Goal: Task Accomplishment & Management: Manage account settings

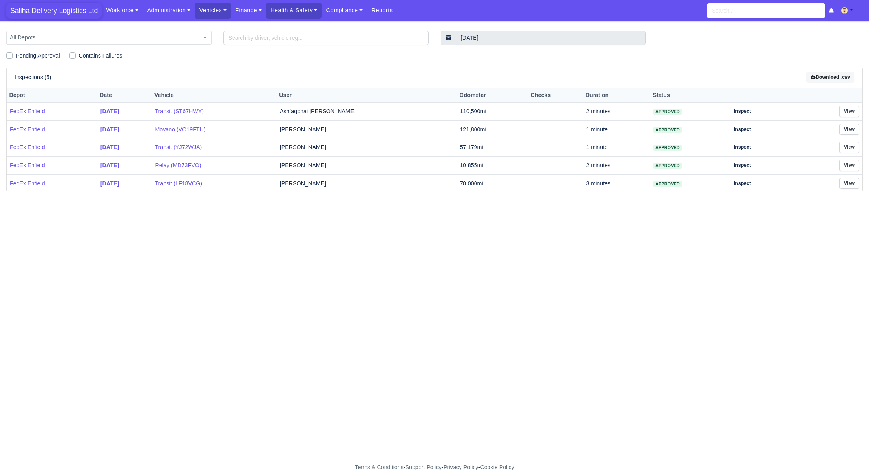
click at [41, 9] on span "Saliha Delivery Logistics Ltd" at bounding box center [53, 11] width 95 height 16
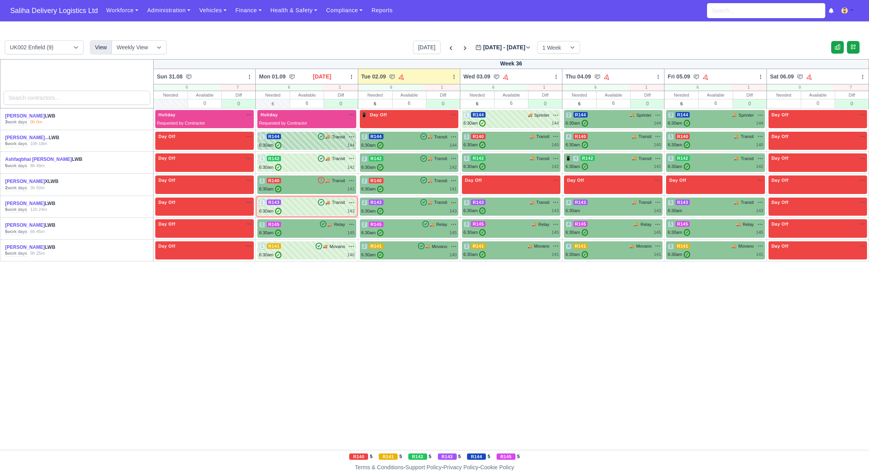
click at [301, 146] on div "6:30am ✓ 144" at bounding box center [306, 145] width 95 height 7
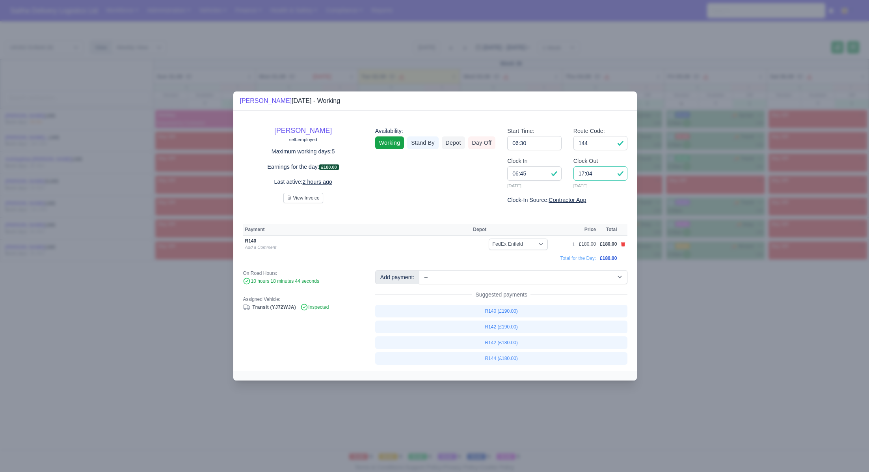
click at [601, 173] on input "17:04" at bounding box center [601, 173] width 54 height 14
type input "17:00"
drag, startPoint x: 675, startPoint y: 308, endPoint x: 606, endPoint y: 262, distance: 83.6
click at [673, 308] on div at bounding box center [434, 236] width 869 height 472
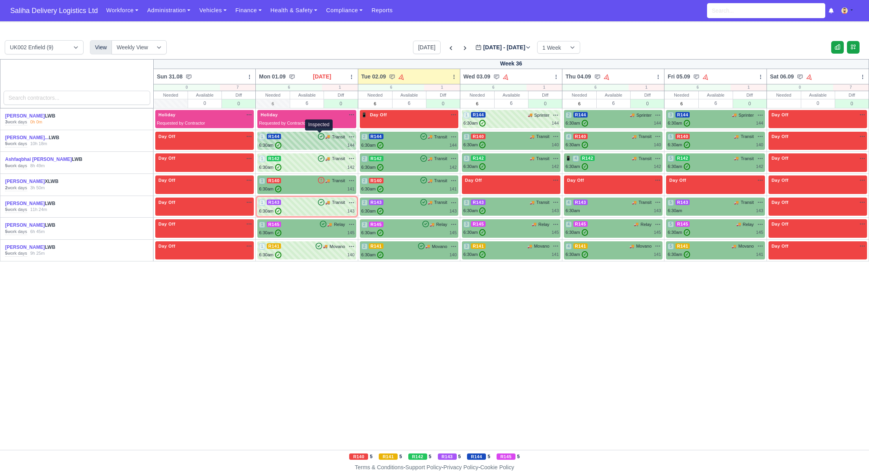
click at [319, 139] on icon at bounding box center [322, 136] width 6 height 6
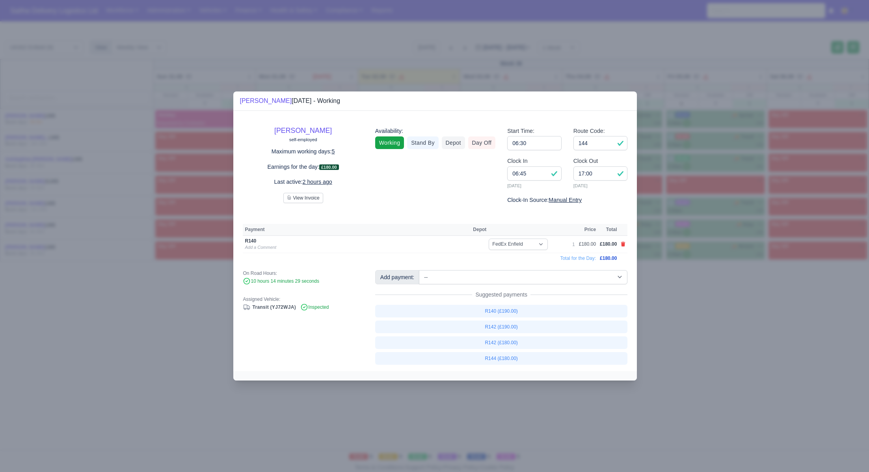
drag, startPoint x: 680, startPoint y: 289, endPoint x: 550, endPoint y: 194, distance: 160.0
click at [678, 288] on div at bounding box center [434, 236] width 869 height 472
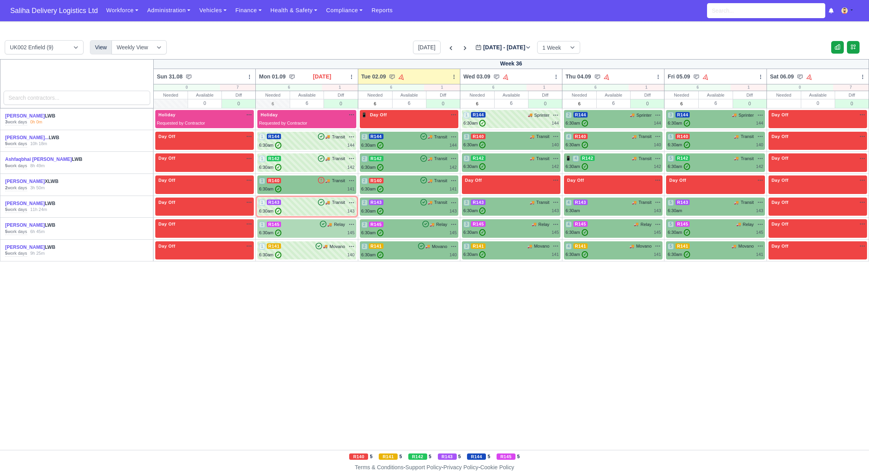
click at [296, 231] on div "6:30am ✓ 145" at bounding box center [306, 232] width 95 height 7
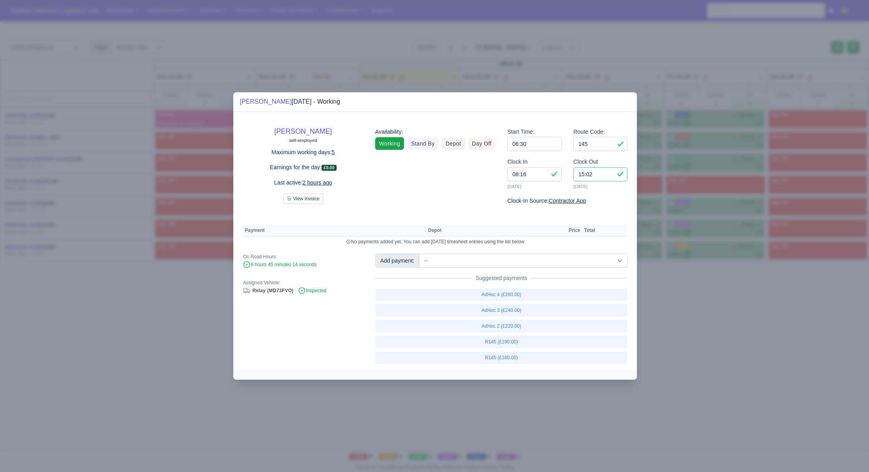
click at [616, 179] on input "15:02" at bounding box center [601, 174] width 54 height 14
type input "15:00"
click at [499, 358] on link "R145 (£180.00)" at bounding box center [501, 357] width 253 height 13
select select "1"
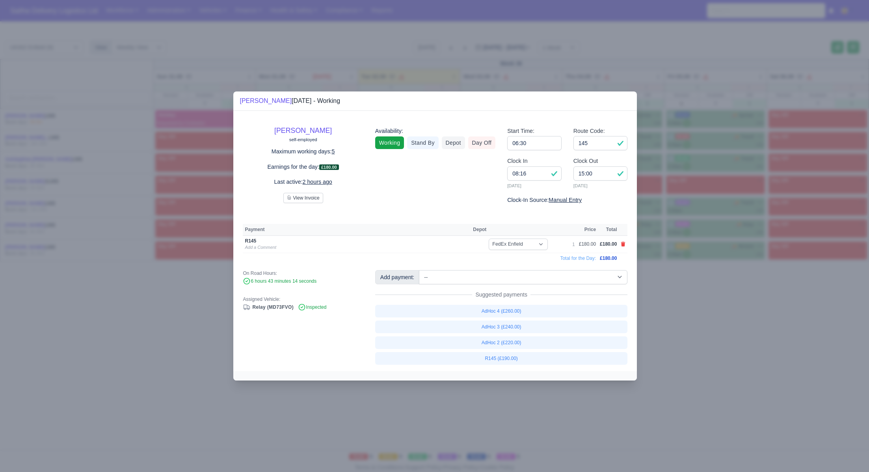
drag, startPoint x: 685, startPoint y: 328, endPoint x: 576, endPoint y: 235, distance: 144.0
click at [685, 328] on div at bounding box center [434, 236] width 869 height 472
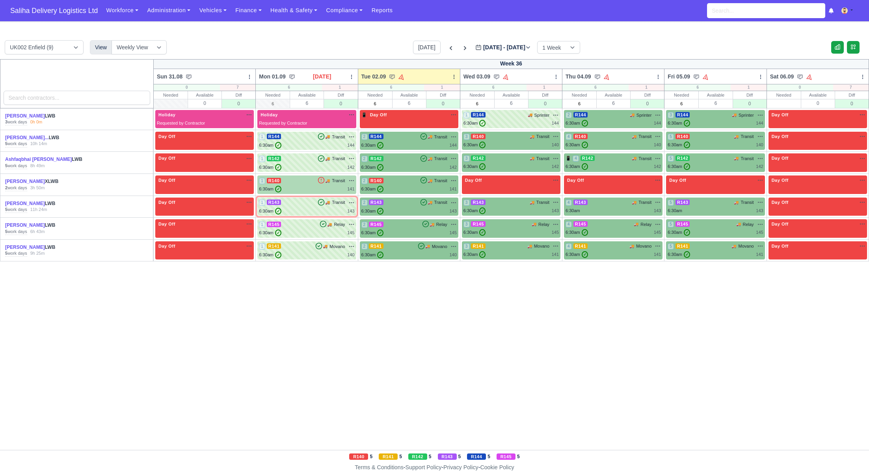
click at [308, 188] on div "6:30am ✓ 141" at bounding box center [306, 189] width 95 height 7
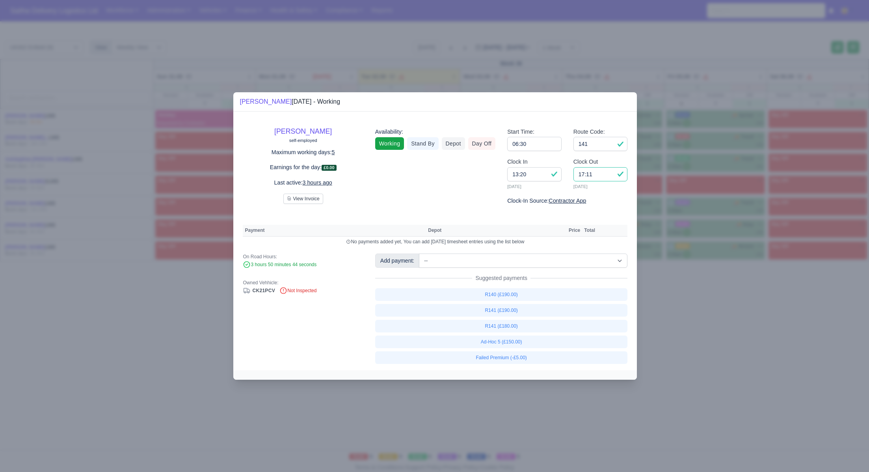
click at [599, 177] on input "17:11" at bounding box center [601, 174] width 54 height 14
type input "1"
type input "16:00"
click at [513, 312] on link "R141 (£190.00)" at bounding box center [501, 310] width 253 height 13
select select "1"
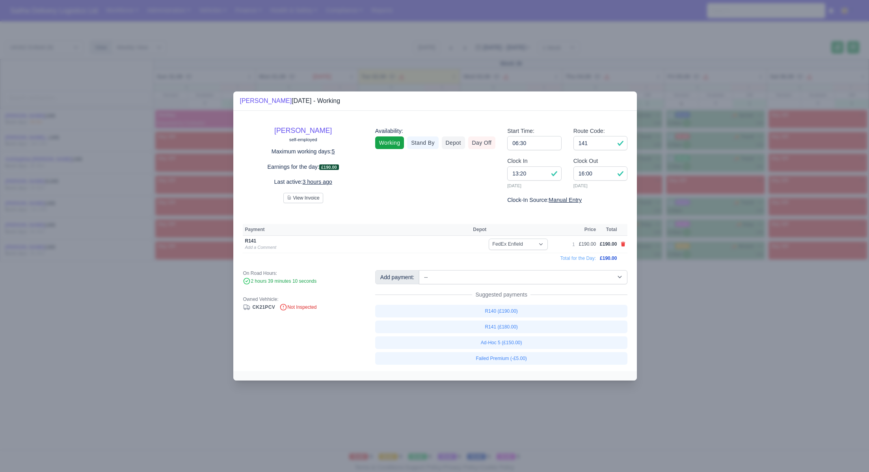
click at [719, 323] on div at bounding box center [434, 236] width 869 height 472
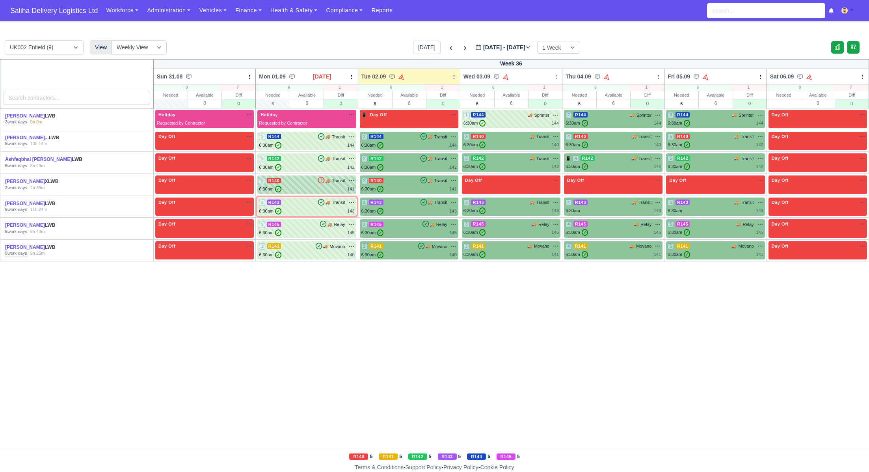
click at [300, 188] on div "6:30am ✓ 141" at bounding box center [306, 189] width 95 height 7
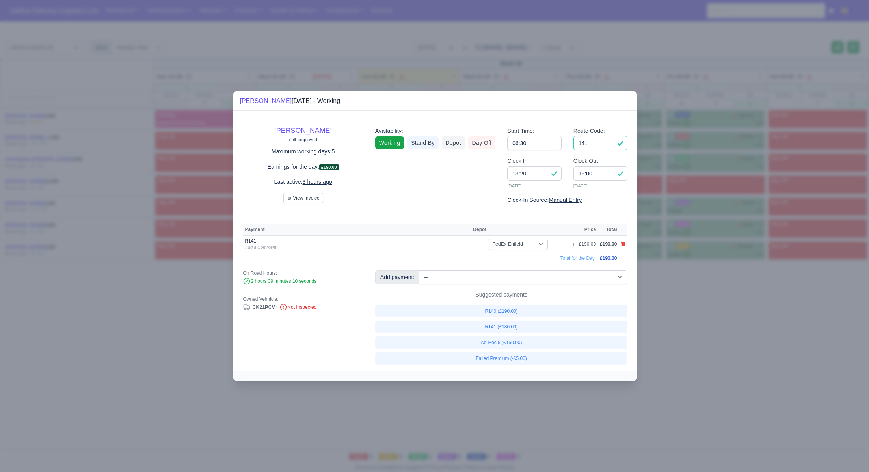
click at [597, 145] on input "141" at bounding box center [601, 143] width 54 height 14
type input "140"
click at [502, 311] on link "R140 (£190.00)" at bounding box center [501, 311] width 253 height 13
select select "1"
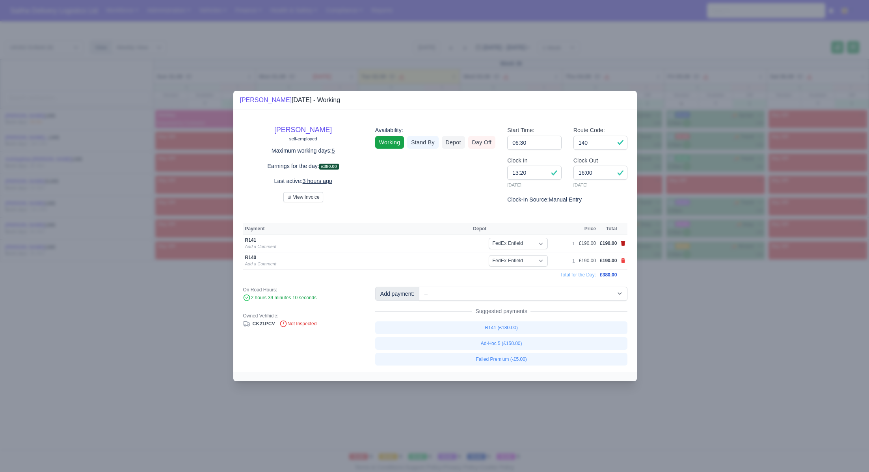
click at [624, 244] on icon at bounding box center [623, 243] width 4 height 5
select select
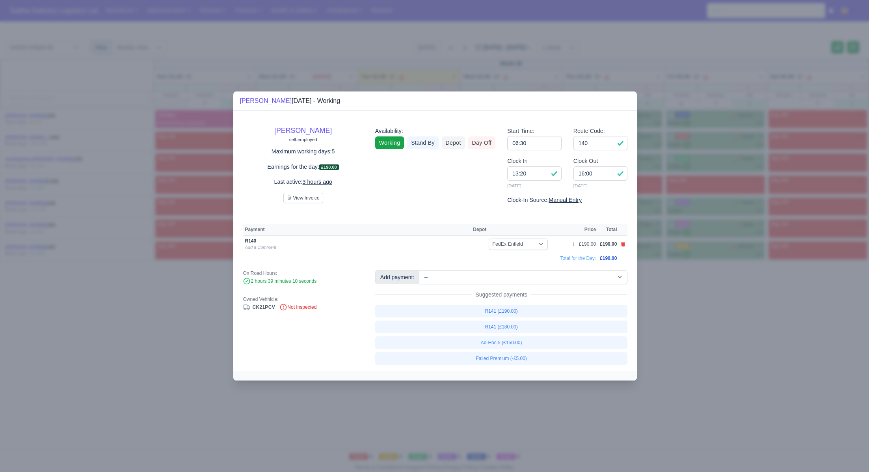
click at [694, 279] on div at bounding box center [434, 236] width 869 height 472
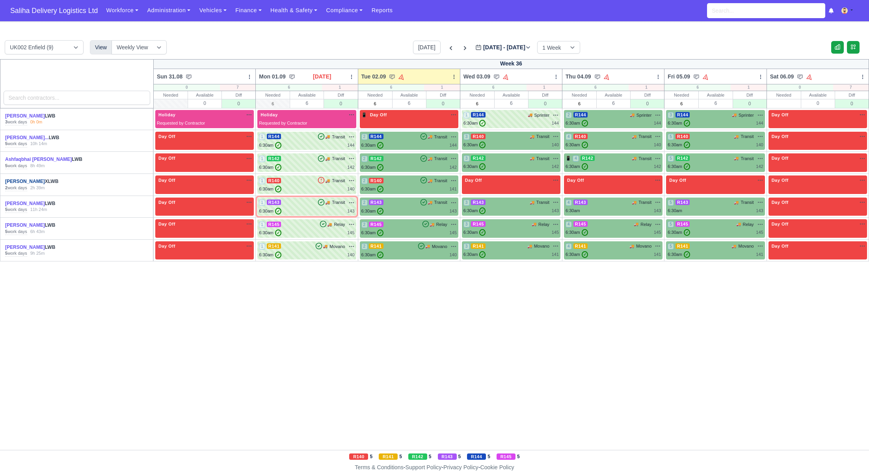
click at [22, 181] on link "Conrad Nuwuseb" at bounding box center [25, 182] width 40 height 6
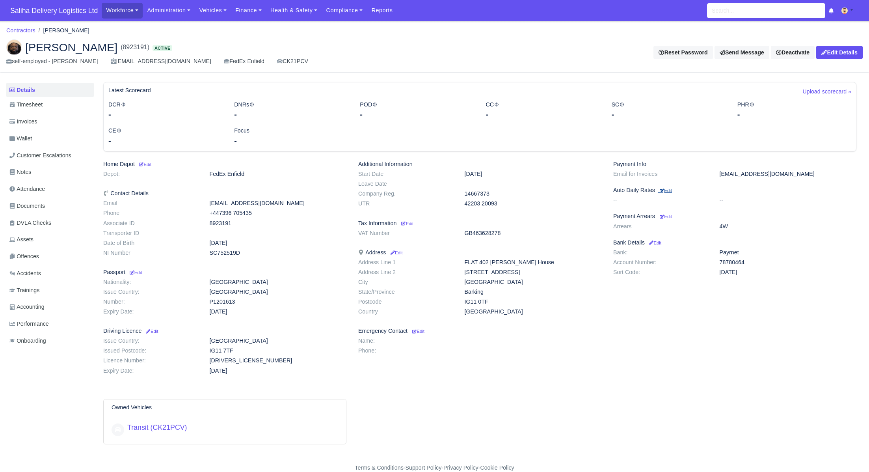
click at [670, 190] on small "Edit" at bounding box center [666, 190] width 12 height 5
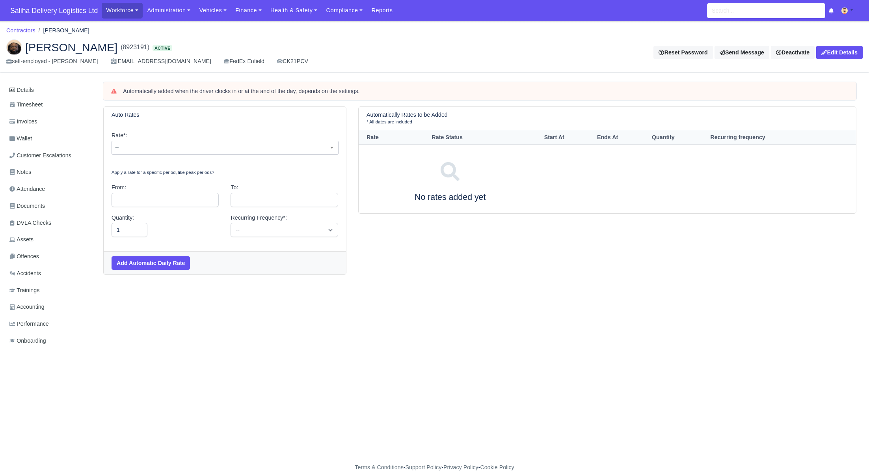
drag, startPoint x: 697, startPoint y: 262, endPoint x: 293, endPoint y: 145, distance: 420.7
click at [675, 257] on div "Automatically Rates to be Added * All dates are included Rate Rate Status Start…" at bounding box center [607, 190] width 510 height 168
click at [57, 13] on span "Saliha Delivery Logistics Ltd" at bounding box center [53, 11] width 95 height 16
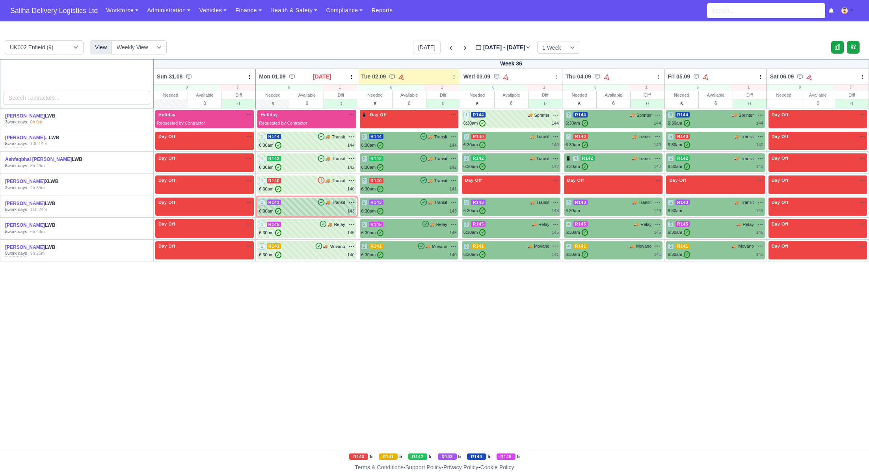
click at [300, 204] on div "1 R143 🚚 Transit" at bounding box center [306, 202] width 95 height 7
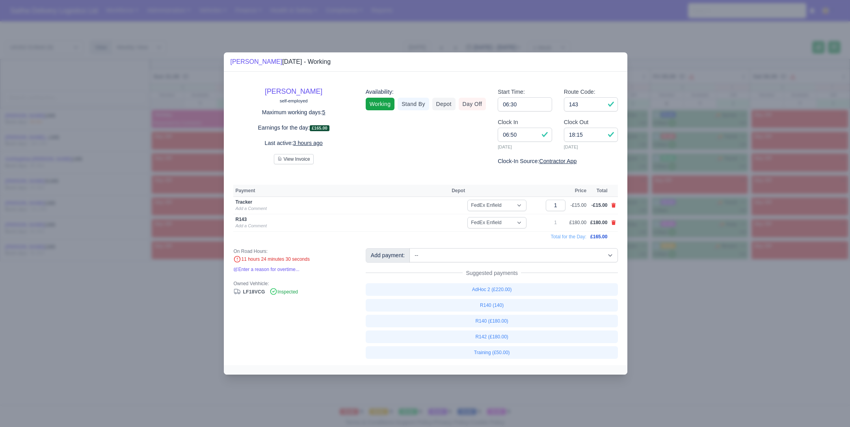
click at [678, 292] on div at bounding box center [425, 213] width 850 height 427
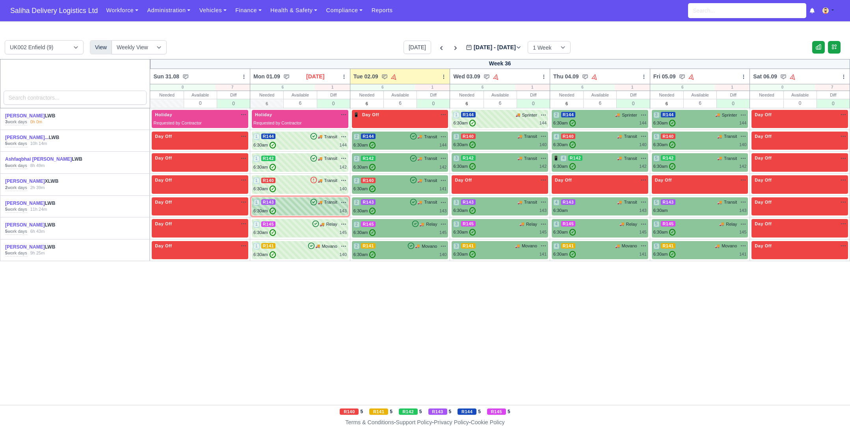
click at [296, 212] on div "6:30am ✓ 143" at bounding box center [299, 211] width 93 height 7
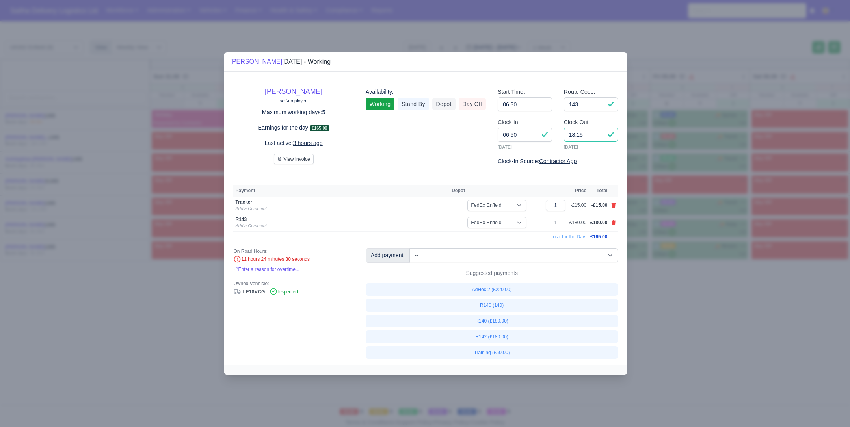
click at [593, 138] on input "18:15" at bounding box center [591, 135] width 54 height 14
type input "1"
type input "15:00"
drag, startPoint x: 147, startPoint y: 334, endPoint x: 211, endPoint y: 235, distance: 118.0
click at [147, 332] on div at bounding box center [425, 213] width 850 height 427
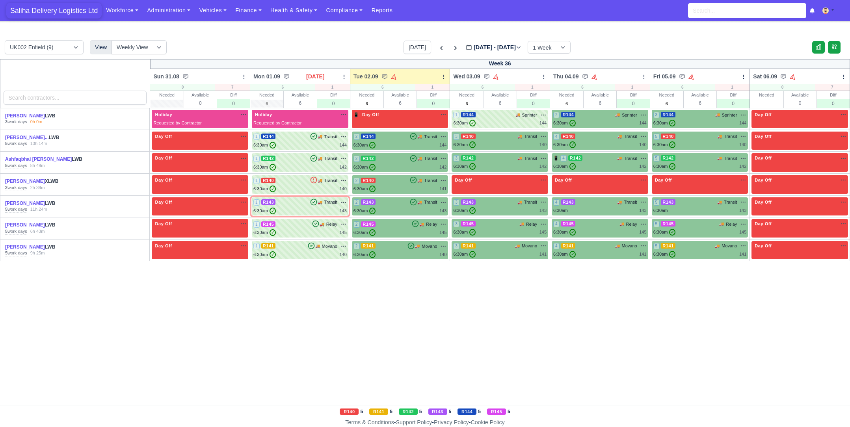
click at [42, 9] on span "Saliha Delivery Logistics Ltd" at bounding box center [53, 11] width 95 height 16
click at [280, 164] on div "6:30am ✓ 142" at bounding box center [299, 167] width 93 height 7
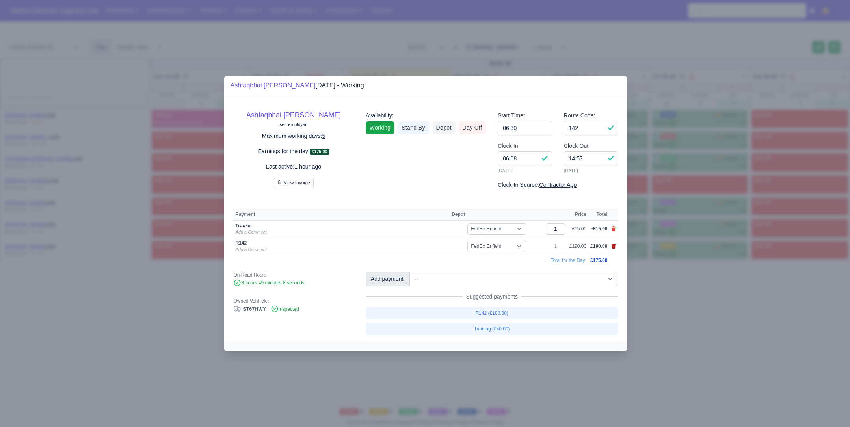
click at [615, 247] on icon at bounding box center [614, 246] width 4 height 5
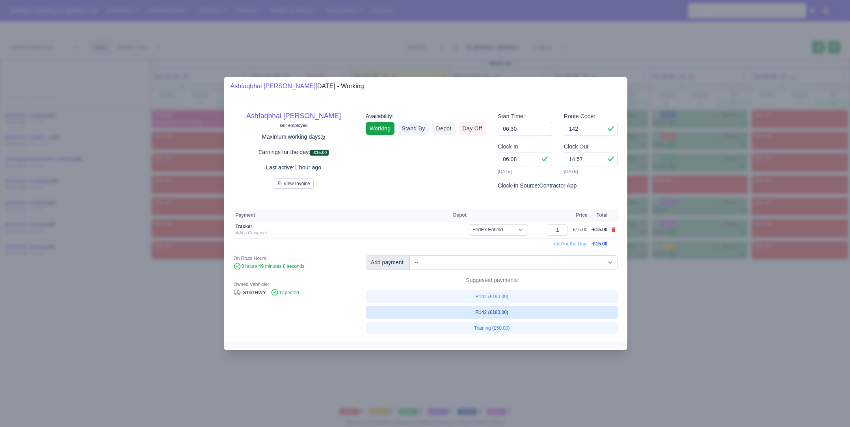
click at [494, 315] on link "R142 (£180.00)" at bounding box center [492, 312] width 253 height 13
select select "1"
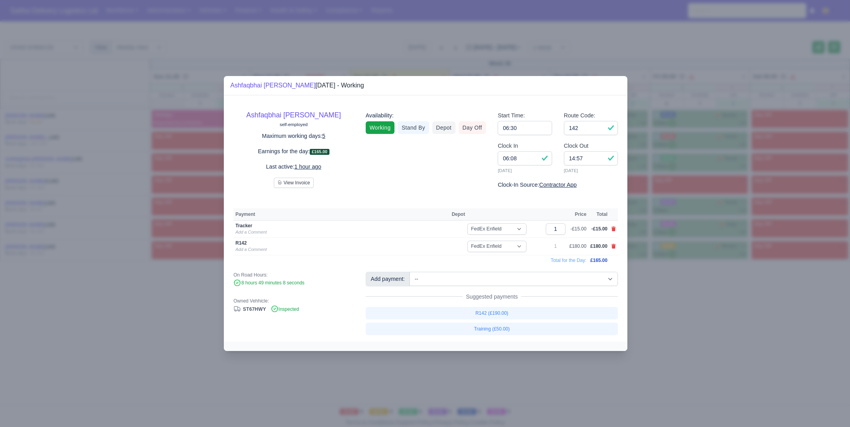
click at [677, 294] on div at bounding box center [425, 213] width 850 height 427
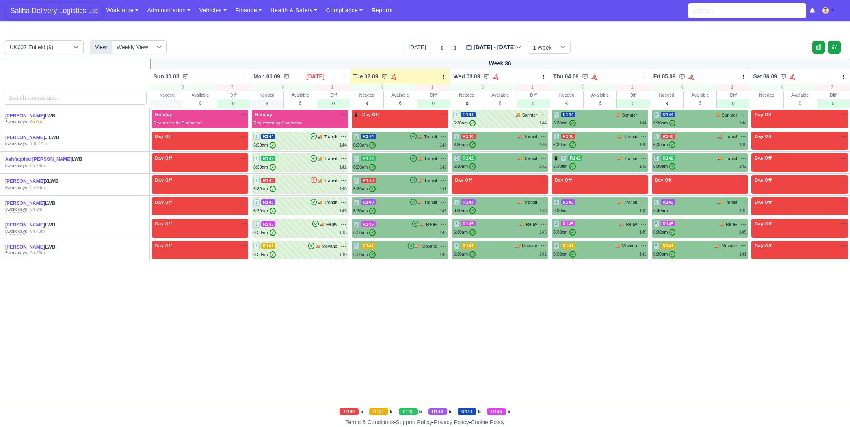
click at [60, 11] on span "Saliha Delivery Logistics Ltd" at bounding box center [53, 11] width 95 height 16
click at [292, 146] on div "6:30am ✓ 144" at bounding box center [299, 145] width 93 height 7
click at [287, 142] on div "6:30am ✓ 144" at bounding box center [299, 145] width 93 height 7
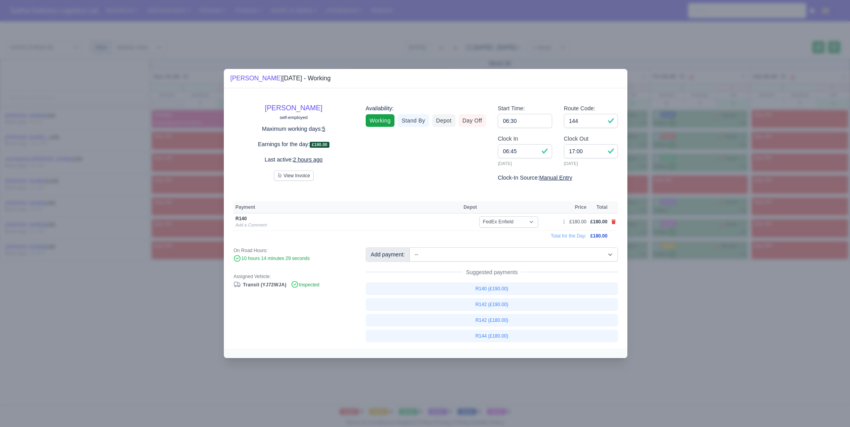
drag, startPoint x: 710, startPoint y: 327, endPoint x: 542, endPoint y: 246, distance: 185.7
click at [709, 327] on div at bounding box center [425, 213] width 850 height 427
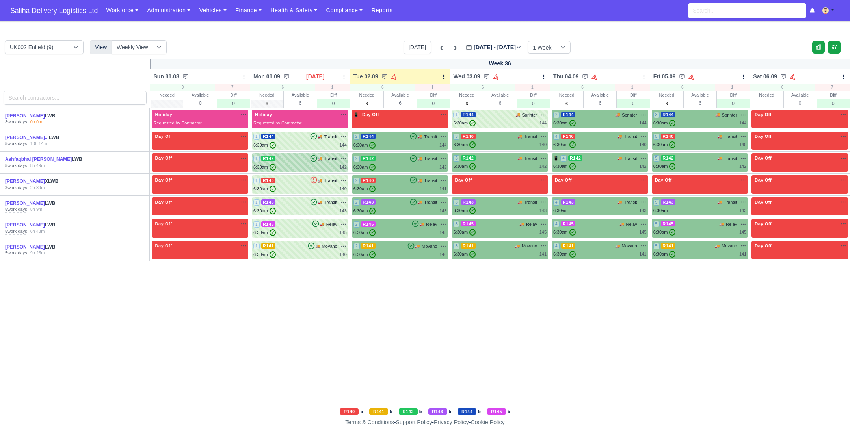
click at [290, 160] on div "1 R142 🚚 Transit" at bounding box center [299, 158] width 93 height 7
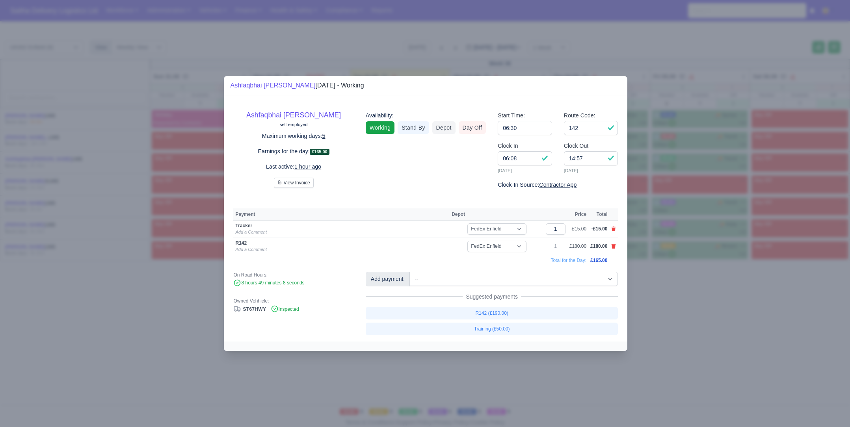
click at [652, 281] on div at bounding box center [425, 213] width 850 height 427
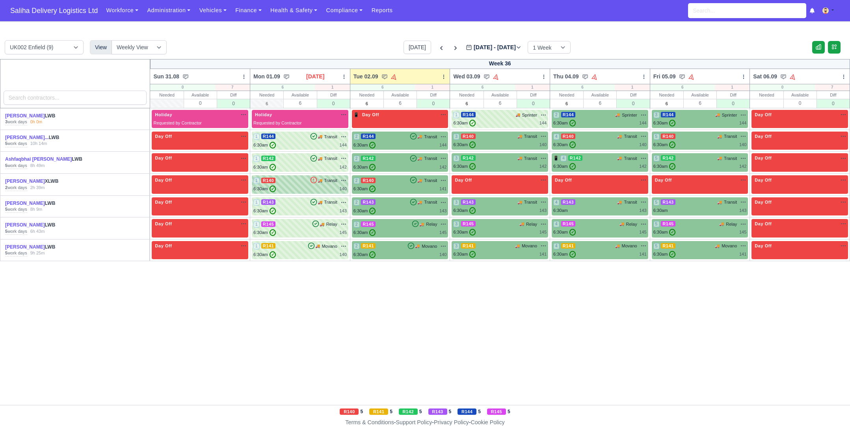
click at [298, 183] on div "1 R140 🚚 Transit" at bounding box center [299, 180] width 93 height 7
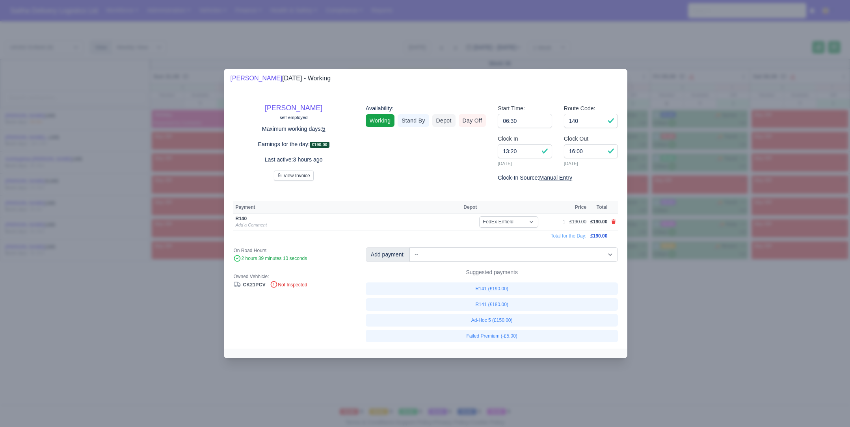
drag, startPoint x: 662, startPoint y: 289, endPoint x: 602, endPoint y: 276, distance: 61.5
click at [662, 289] on div at bounding box center [425, 213] width 850 height 427
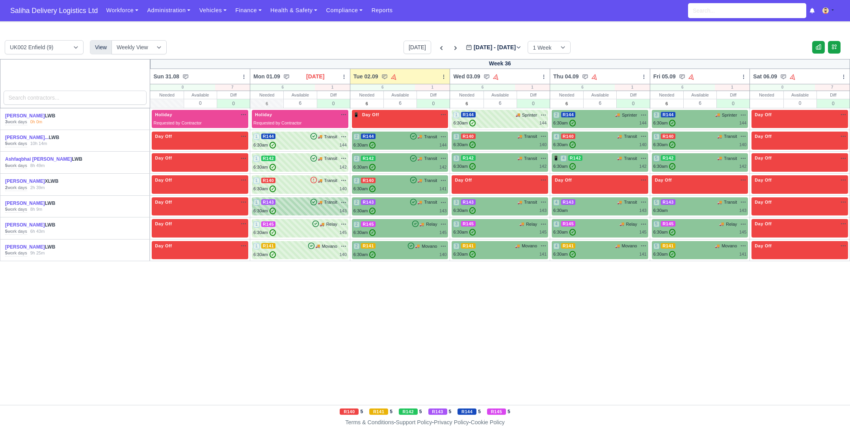
click at [295, 211] on div "6:30am ✓ 143" at bounding box center [299, 211] width 93 height 7
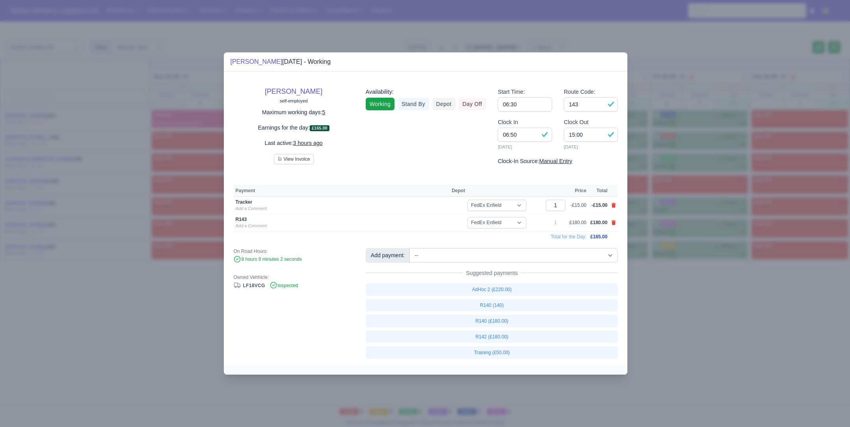
drag, startPoint x: 656, startPoint y: 292, endPoint x: 574, endPoint y: 268, distance: 85.3
click at [656, 292] on div at bounding box center [425, 213] width 850 height 427
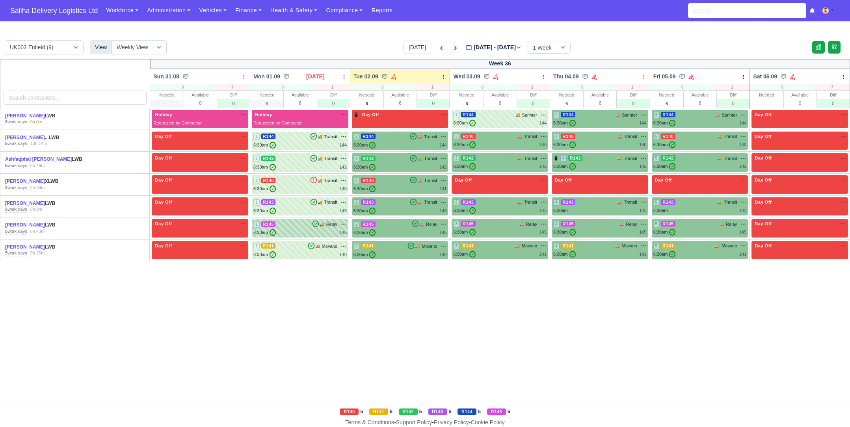
click at [286, 229] on div "6:30am ✓ 145" at bounding box center [299, 232] width 93 height 7
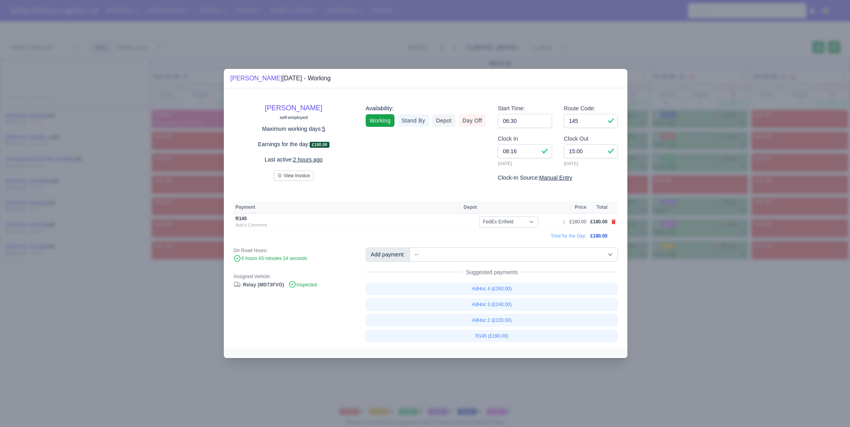
click at [653, 289] on div at bounding box center [425, 213] width 850 height 427
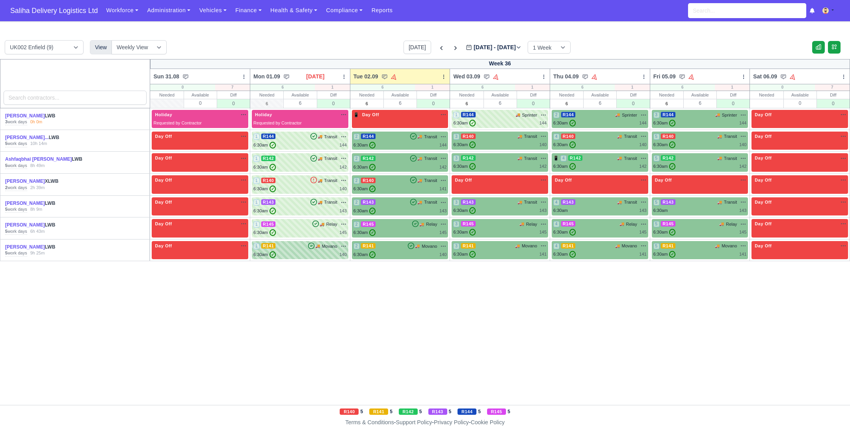
click at [299, 252] on div "6:30am ✓ 140" at bounding box center [299, 255] width 93 height 7
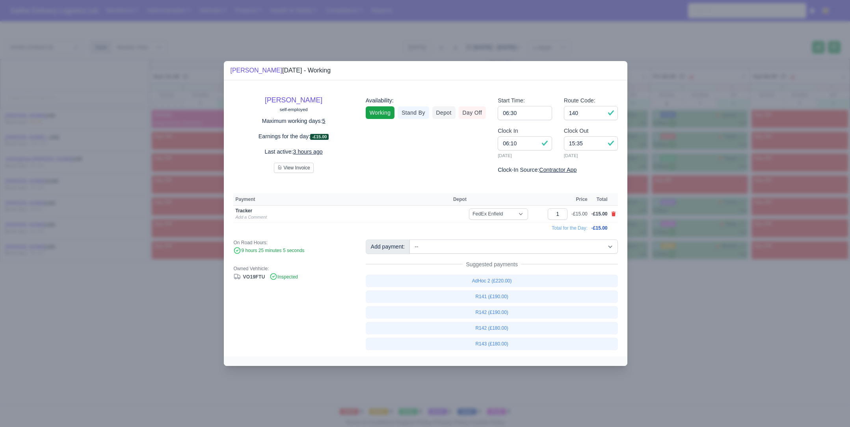
click at [662, 298] on div at bounding box center [425, 213] width 850 height 427
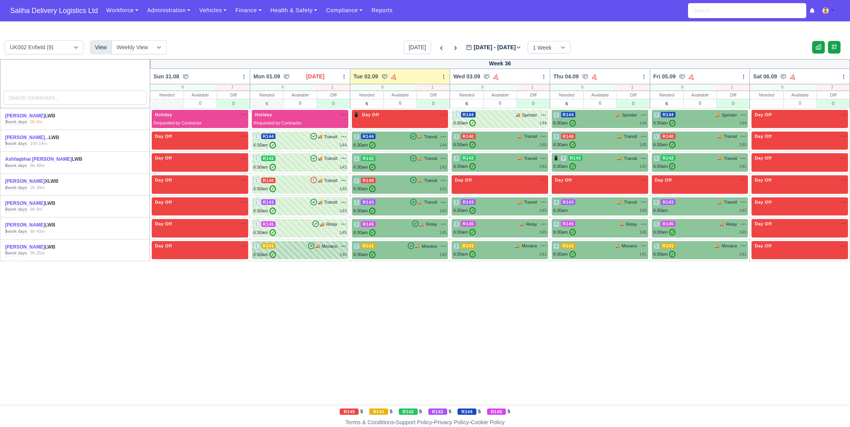
click at [292, 253] on div "6:30am ✓ 140" at bounding box center [299, 255] width 93 height 7
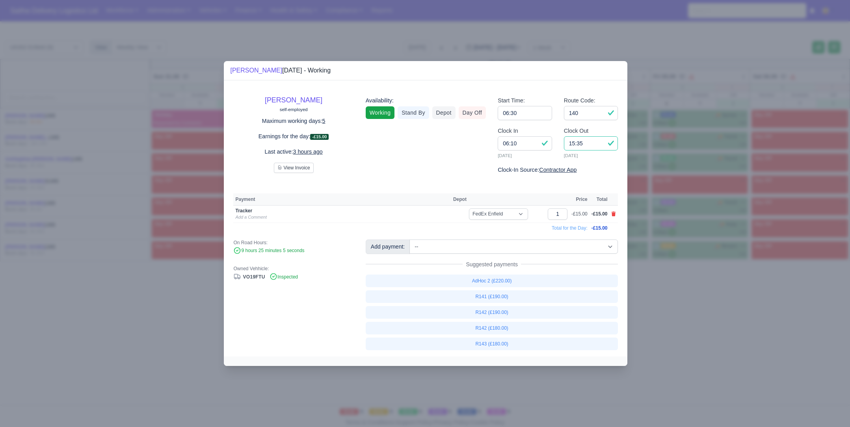
click at [591, 142] on input "15:35" at bounding box center [591, 143] width 54 height 14
type input "15:15"
click at [499, 297] on link "R141 (£190.00)" at bounding box center [492, 297] width 253 height 13
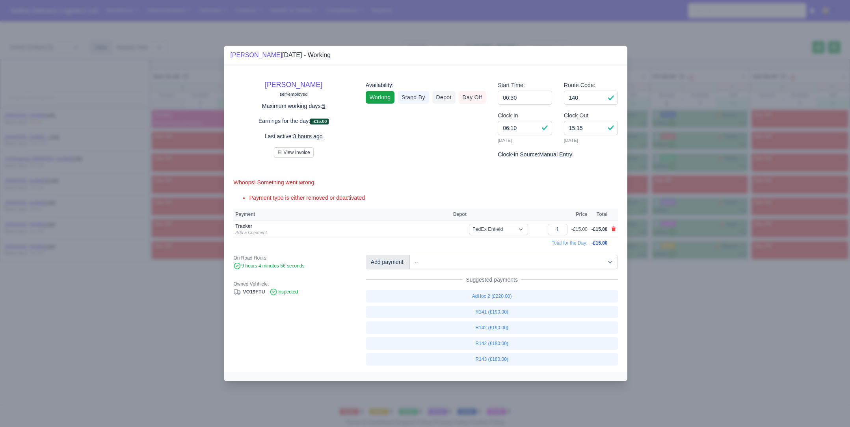
select select "1"
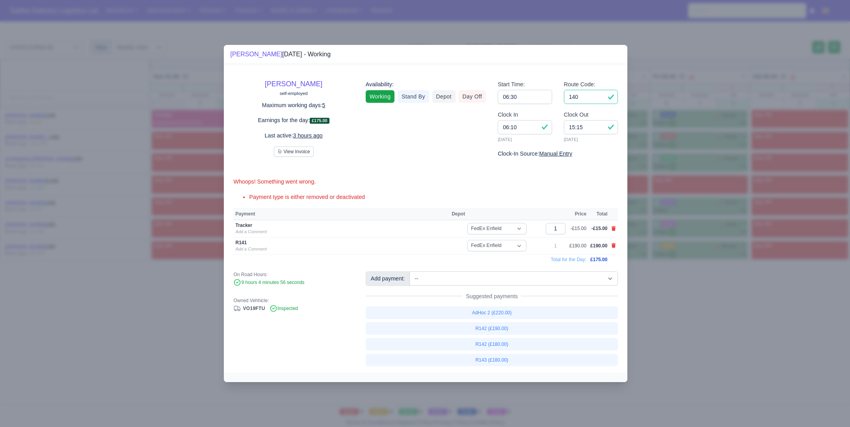
click at [591, 98] on input "140" at bounding box center [591, 97] width 54 height 14
type input "141"
click at [706, 293] on div at bounding box center [425, 213] width 850 height 427
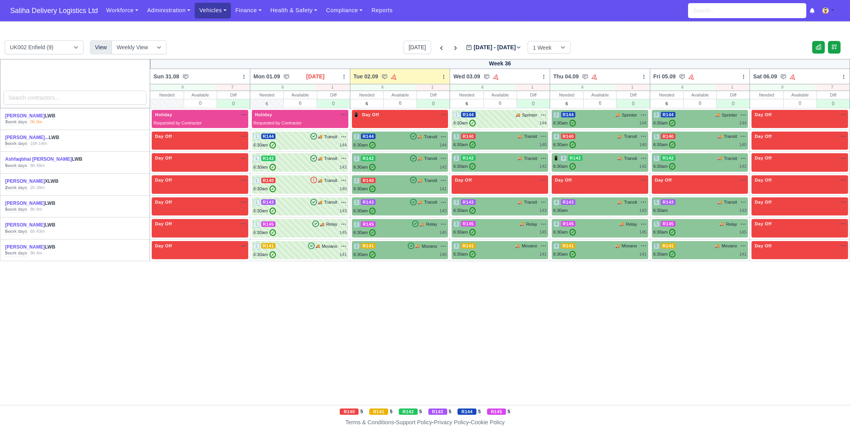
drag, startPoint x: 220, startPoint y: 10, endPoint x: 226, endPoint y: 17, distance: 9.5
click at [220, 9] on link "Vehicles" at bounding box center [213, 10] width 36 height 15
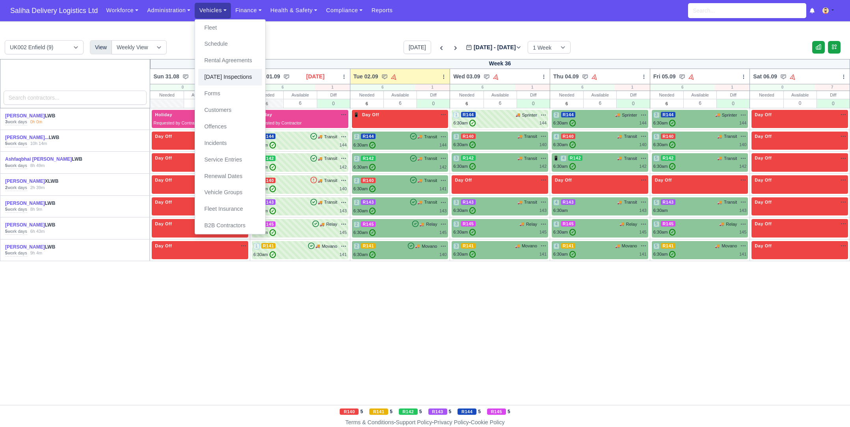
click at [234, 75] on link "[DATE] Inspections" at bounding box center [230, 77] width 64 height 17
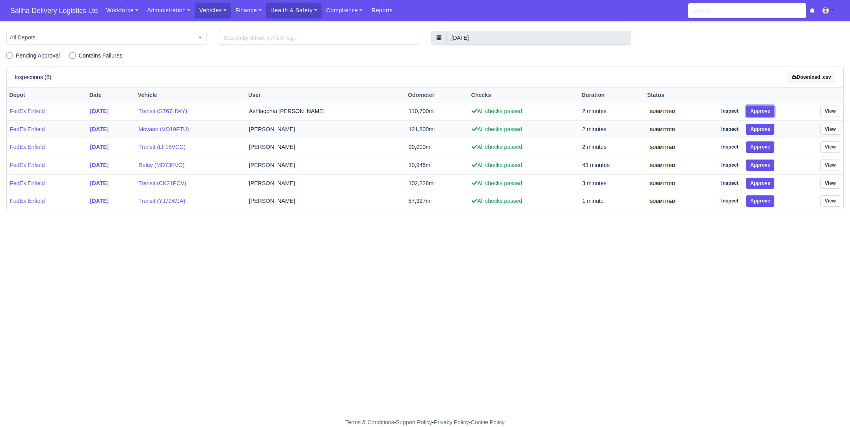
click at [759, 116] on button "Approve" at bounding box center [760, 111] width 29 height 11
drag, startPoint x: 767, startPoint y: 134, endPoint x: 769, endPoint y: 144, distance: 10.1
click at [767, 135] on td "Inspect Approve" at bounding box center [753, 129] width 79 height 18
drag, startPoint x: 768, startPoint y: 146, endPoint x: 773, endPoint y: 160, distance: 14.2
click at [770, 149] on button "Approve" at bounding box center [760, 147] width 29 height 11
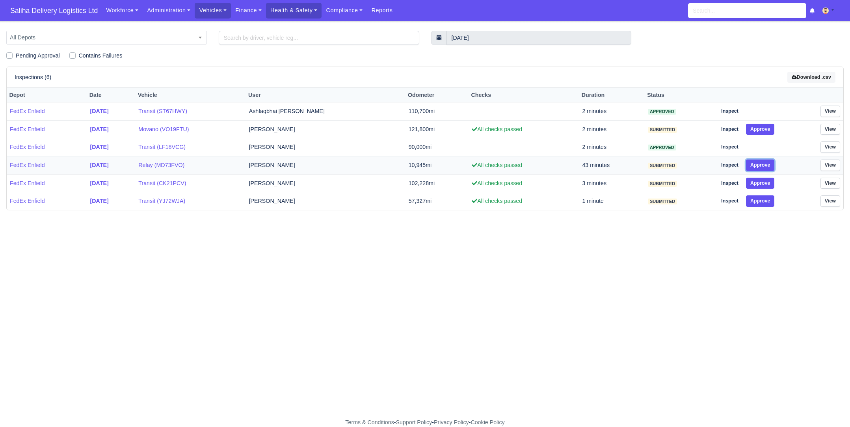
drag, startPoint x: 773, startPoint y: 163, endPoint x: 772, endPoint y: 169, distance: 5.5
click at [773, 165] on button "Approve" at bounding box center [760, 165] width 29 height 11
drag, startPoint x: 768, startPoint y: 175, endPoint x: 767, endPoint y: 186, distance: 10.7
click at [768, 181] on td "Inspect Approve" at bounding box center [753, 183] width 79 height 18
drag, startPoint x: 766, startPoint y: 182, endPoint x: 766, endPoint y: 194, distance: 12.6
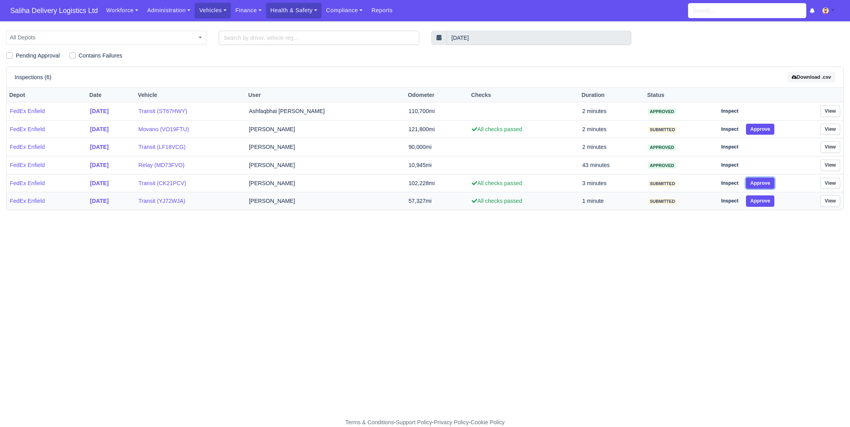
click at [766, 183] on button "Approve" at bounding box center [760, 183] width 29 height 11
click at [764, 201] on button "Approve" at bounding box center [760, 201] width 29 height 11
click at [759, 129] on button "Approve" at bounding box center [760, 129] width 29 height 11
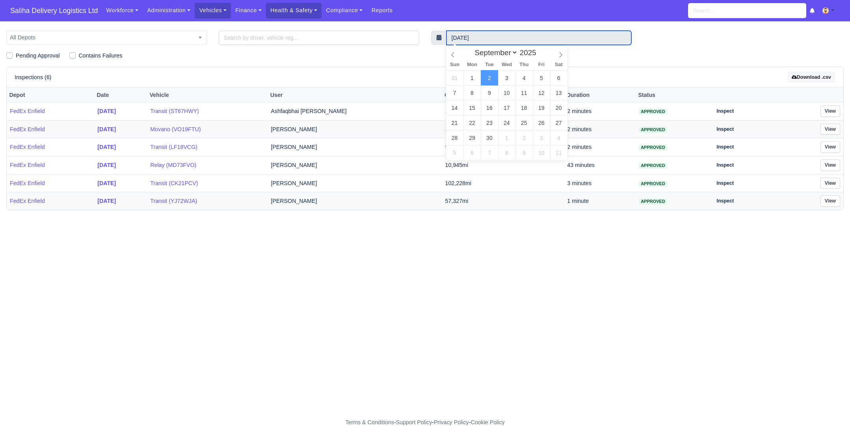
click at [496, 38] on input "2 September 2025" at bounding box center [539, 38] width 185 height 14
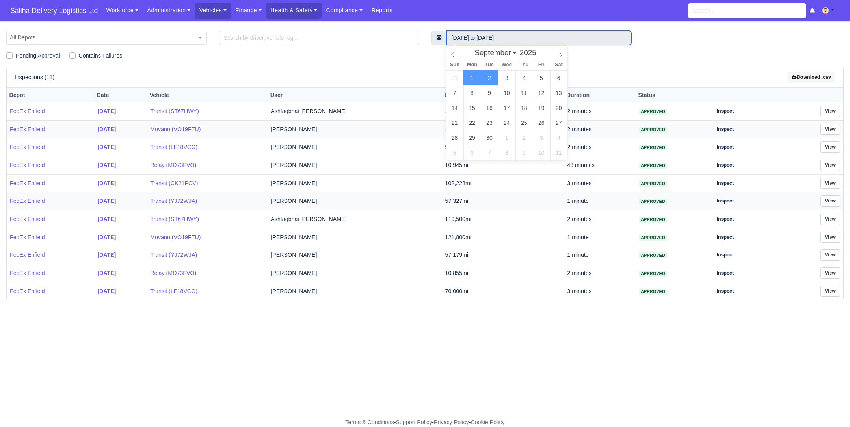
click at [486, 35] on input "1 September 2025 to 2 September 2025" at bounding box center [539, 38] width 185 height 14
click at [496, 35] on input "1 September 2025 to 2 September 2025" at bounding box center [539, 38] width 185 height 14
type input "2 September 2025"
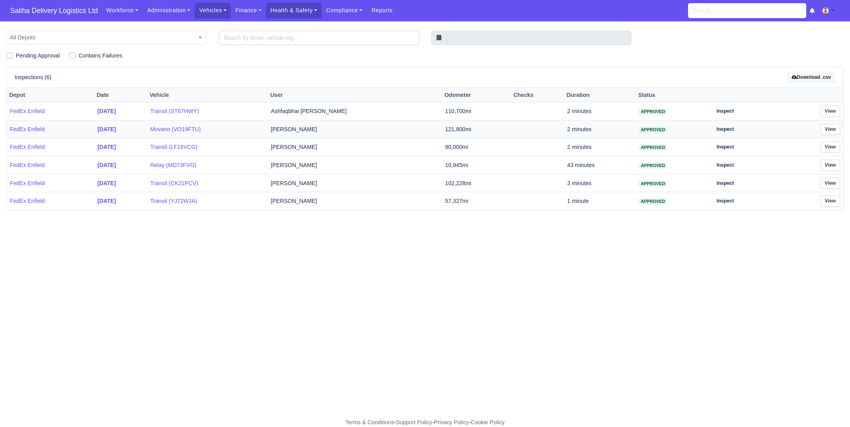
drag, startPoint x: 394, startPoint y: 251, endPoint x: 310, endPoint y: 218, distance: 90.0
click at [392, 250] on main "All Depots FedEx Enfield All Depots Pending Approval Contains Failures Inspecti…" at bounding box center [425, 225] width 850 height 388
click at [836, 111] on link "View" at bounding box center [831, 111] width 20 height 11
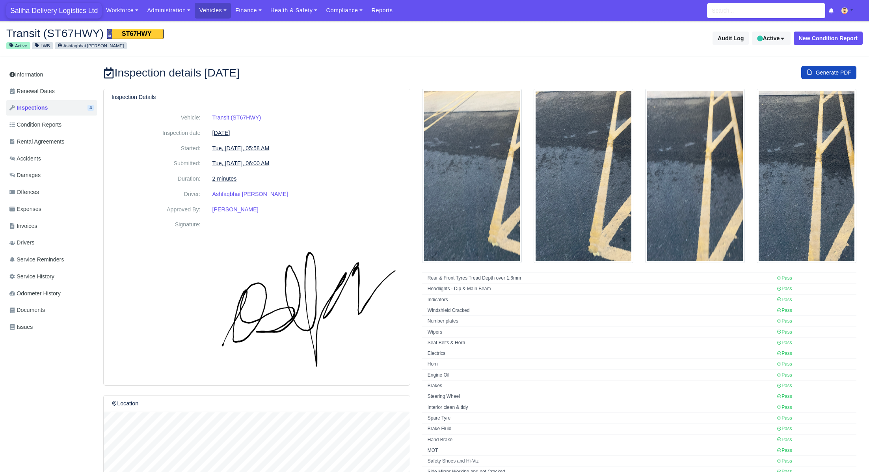
click at [61, 8] on span "Saliha Delivery Logistics Ltd" at bounding box center [53, 11] width 95 height 16
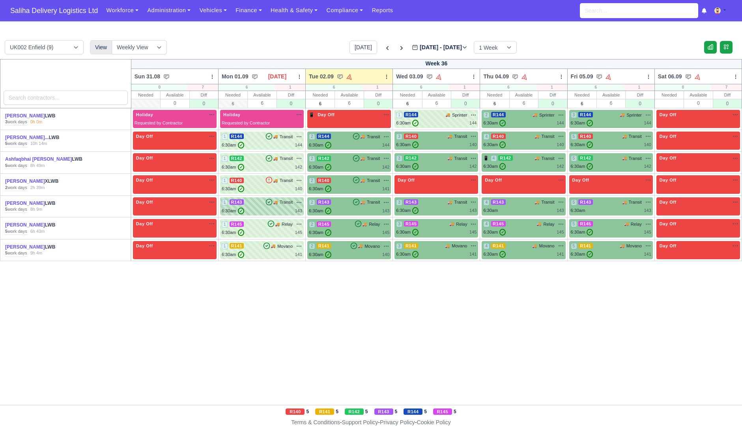
click at [252, 205] on div "1 R143 🚚 Transit" at bounding box center [262, 202] width 80 height 7
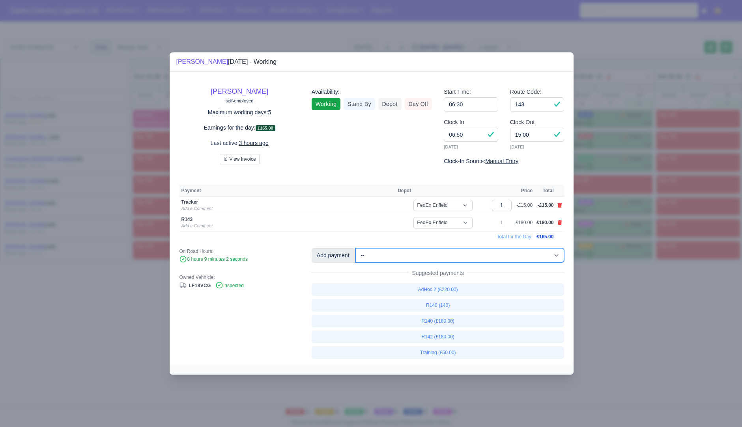
click at [404, 254] on select "-- Ad-Hoc 1 (AD-HO) Ad-Hoc 2 (AD-HO) Ad-Hoc 3 (AD-HO) Ad-Hoc 4 (AD-HO) Ad-Hoc 5…" at bounding box center [459, 255] width 209 height 14
click at [356, 248] on select "-- Ad-Hoc 1 (AD-HO) Ad-Hoc 2 (AD-HO) Ad-Hoc 3 (AD-HO) Ad-Hoc 4 (AD-HO) Ad-Hoc 5…" at bounding box center [459, 255] width 209 height 14
select select "1"
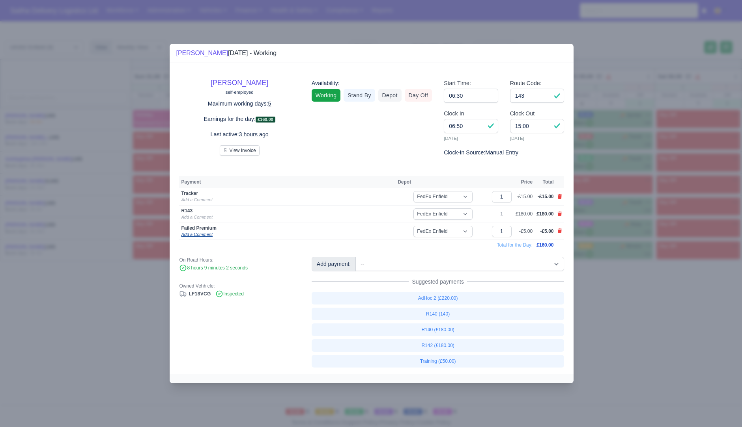
click at [204, 235] on link "Add a Comment" at bounding box center [196, 234] width 31 height 5
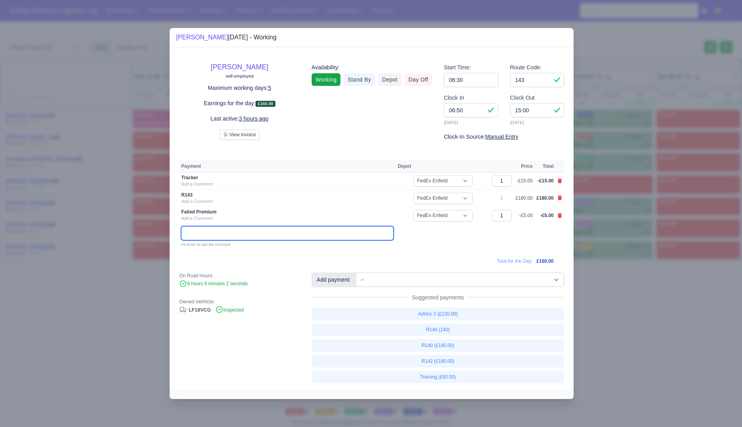
click at [291, 235] on input "text" at bounding box center [287, 233] width 212 height 14
paste input "GREAT HADHAM ROAD"
drag, startPoint x: 246, startPoint y: 233, endPoint x: 255, endPoint y: 241, distance: 12.0
click at [247, 234] on input "GREAT HADHAM ROADGreat Hadmam Road" at bounding box center [287, 233] width 212 height 14
click at [313, 233] on input "Pre 12 Premium, Great Hadham Road" at bounding box center [287, 233] width 212 height 14
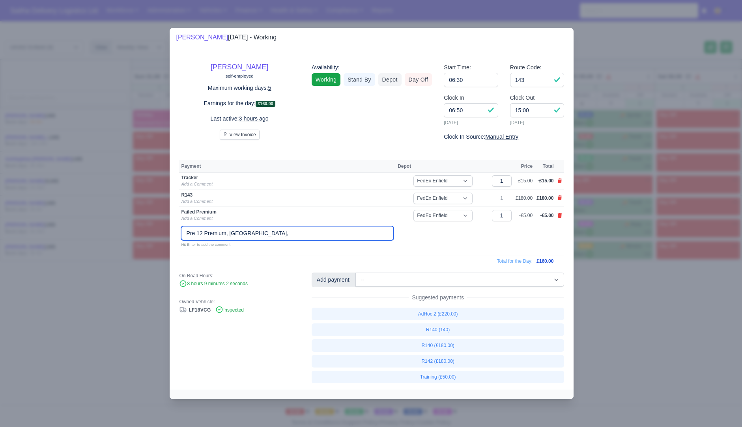
paste input "SG10 6JE"
type input "Pre 12 Premium, Great Hadham Road, SG10 6JE. Delivered @14:19"
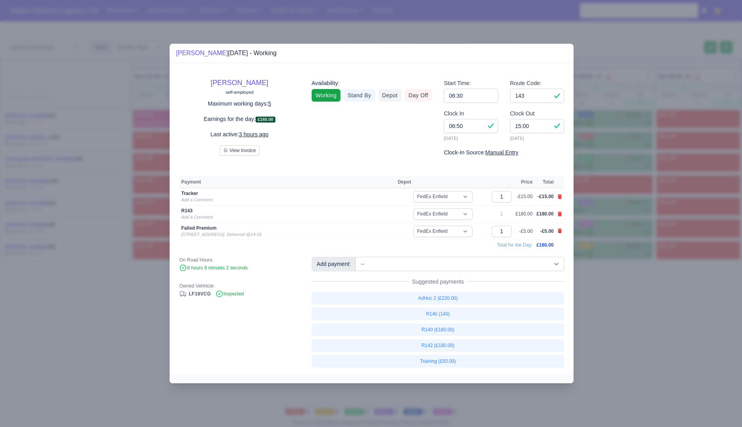
drag, startPoint x: 142, startPoint y: 296, endPoint x: 162, endPoint y: 276, distance: 29.0
click at [141, 296] on div at bounding box center [371, 213] width 742 height 427
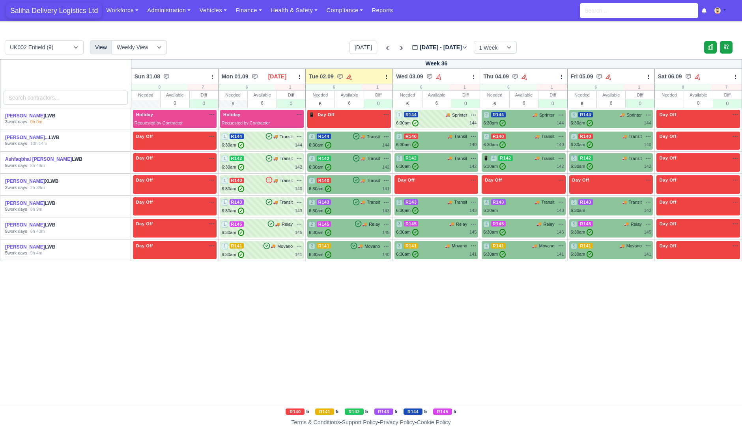
drag, startPoint x: 71, startPoint y: 15, endPoint x: 75, endPoint y: 13, distance: 4.1
click at [72, 15] on span "Saliha Delivery Logistics Ltd" at bounding box center [53, 11] width 95 height 16
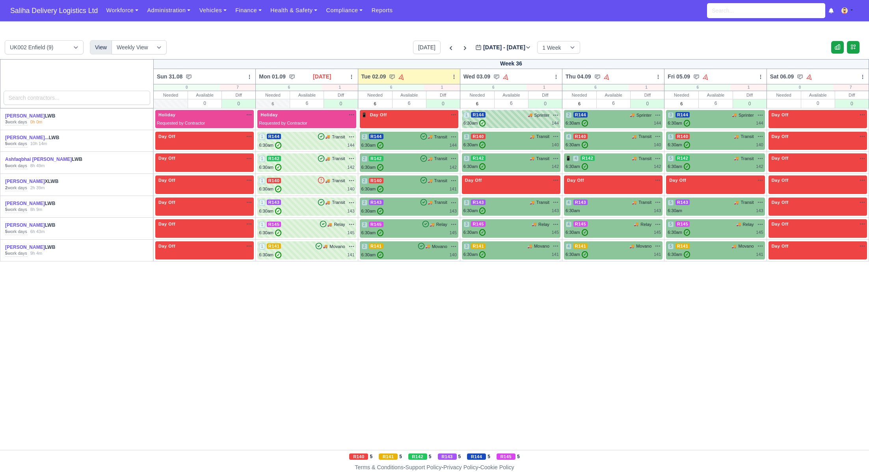
click at [516, 116] on div "1 R144 🚚 Sprinter" at bounding box center [511, 115] width 95 height 7
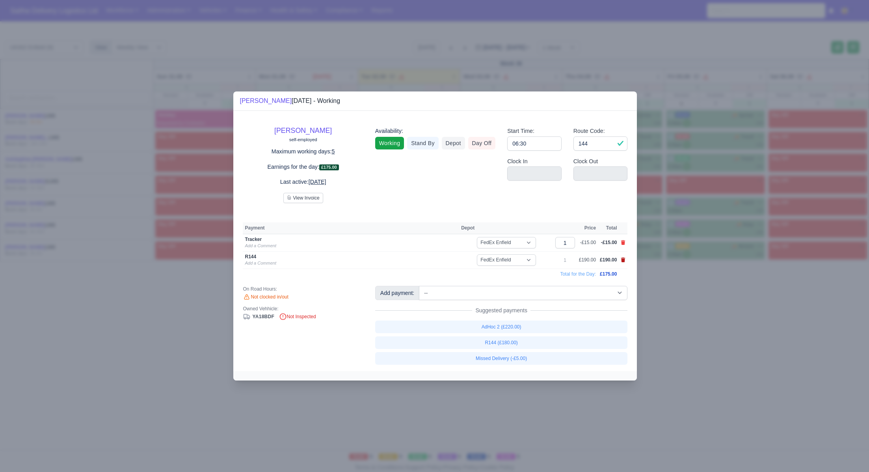
click at [623, 257] on icon at bounding box center [623, 259] width 4 height 5
select select
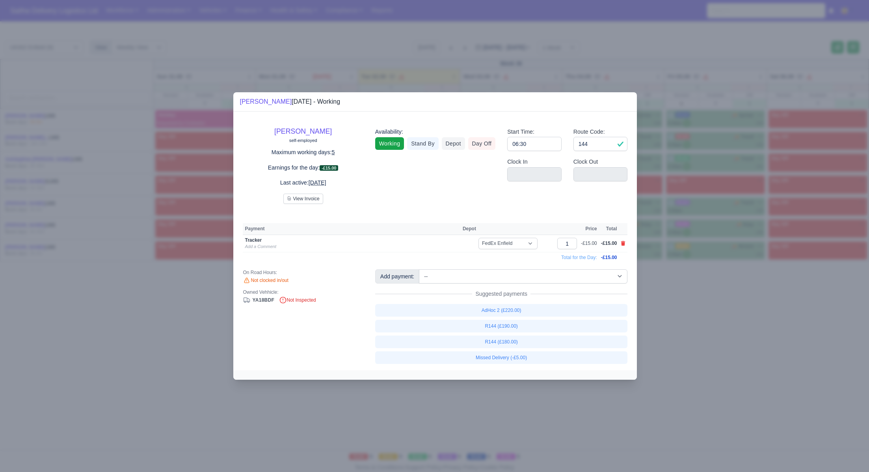
click at [698, 299] on div at bounding box center [434, 236] width 869 height 472
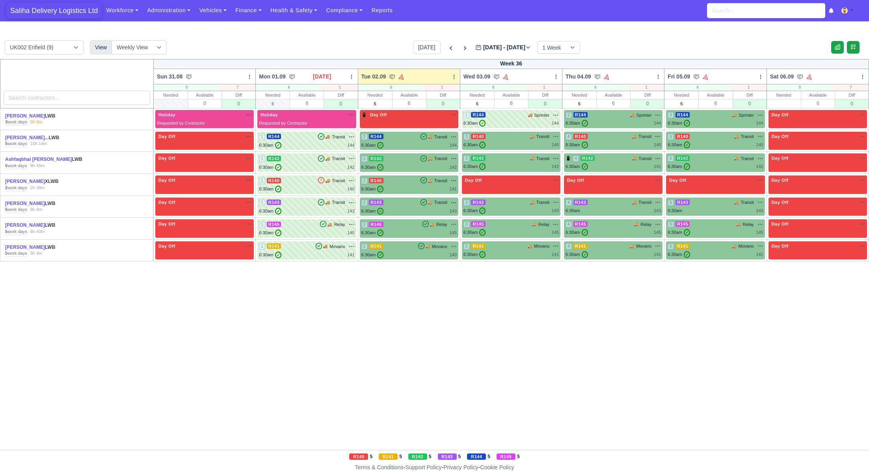
click at [65, 13] on span "Saliha Delivery Logistics Ltd" at bounding box center [53, 11] width 95 height 16
click at [56, 6] on span "Saliha Delivery Logistics Ltd" at bounding box center [53, 11] width 95 height 16
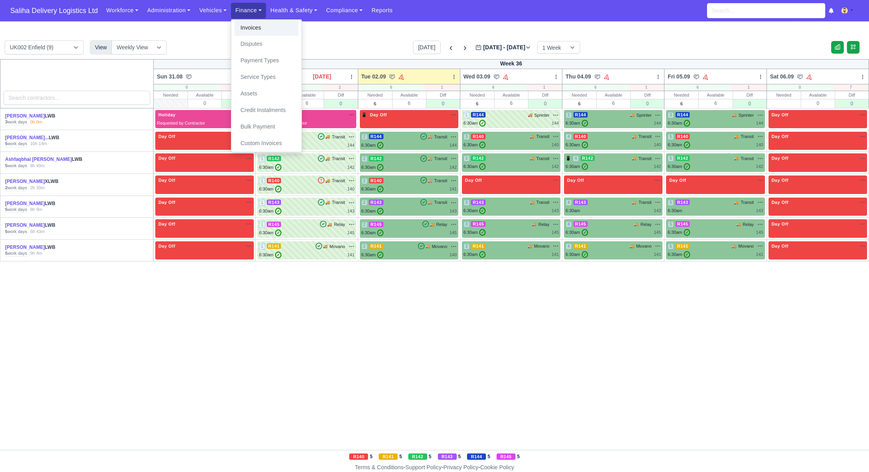
click at [261, 30] on link "Invoices" at bounding box center [267, 28] width 64 height 17
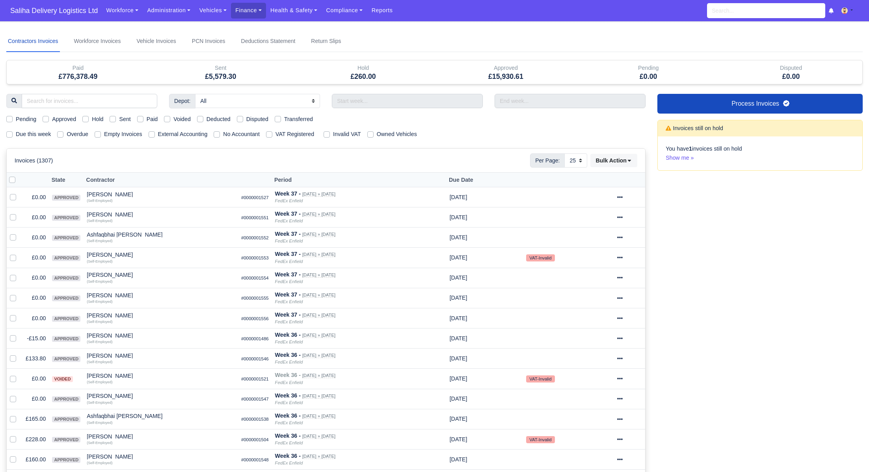
select select "25"
click at [16, 116] on label "Pending" at bounding box center [26, 119] width 21 height 9
click at [9, 116] on input "Pending" at bounding box center [9, 118] width 6 height 6
checkbox input "true"
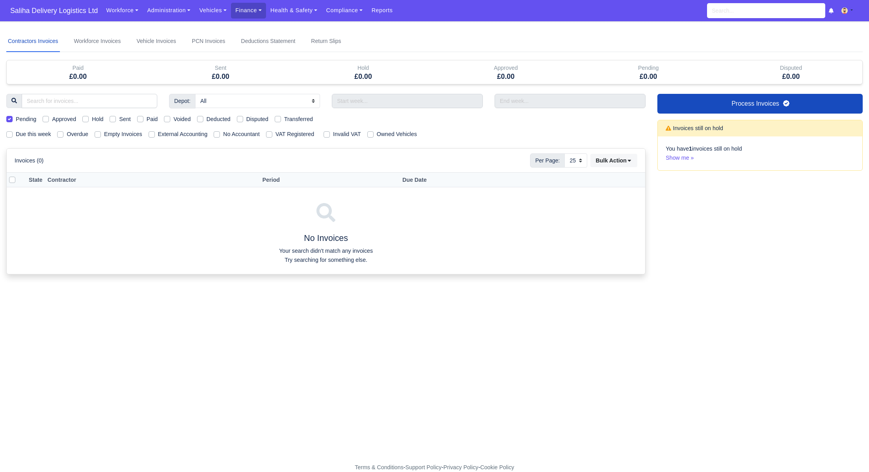
click at [16, 117] on label "Pending" at bounding box center [26, 119] width 21 height 9
click at [9, 117] on input "Pending" at bounding box center [9, 118] width 6 height 6
checkbox input "false"
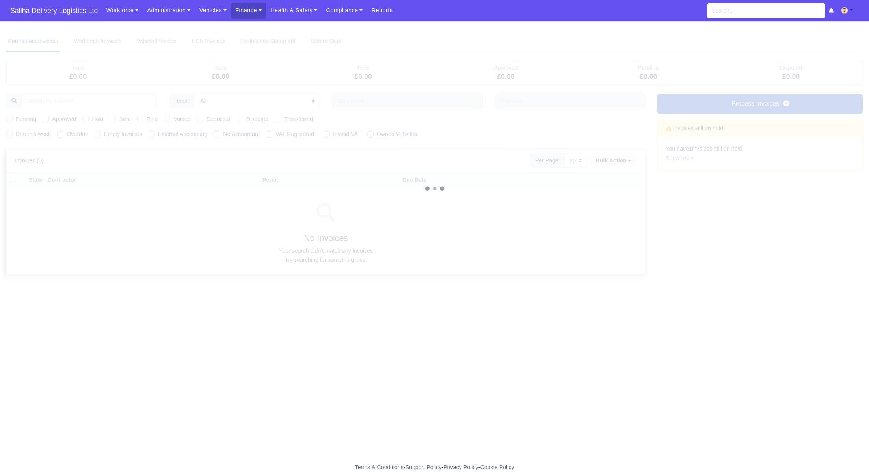
click at [10, 133] on div at bounding box center [434, 189] width 857 height 316
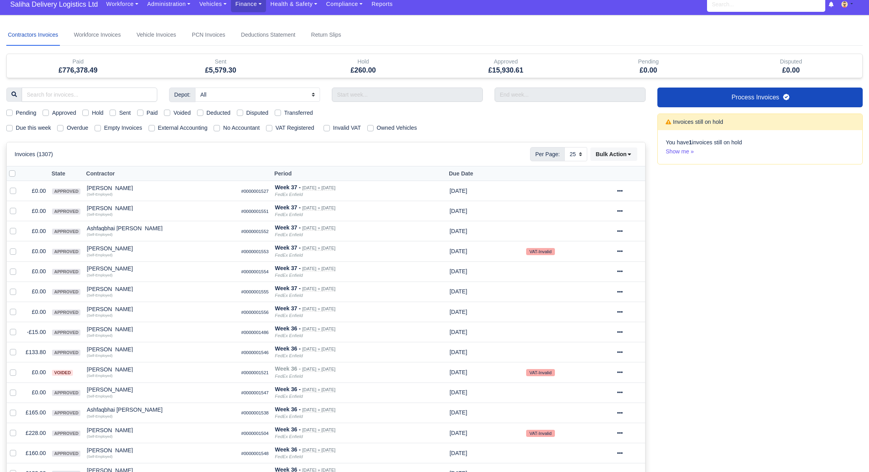
scroll to position [7, 0]
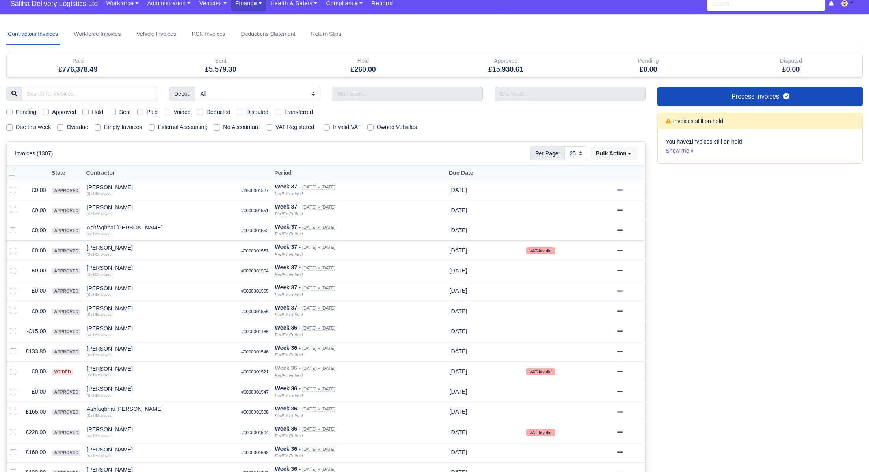
click at [16, 127] on label "Due this week" at bounding box center [33, 127] width 35 height 9
click at [9, 127] on input "Due this week" at bounding box center [9, 126] width 6 height 6
checkbox input "true"
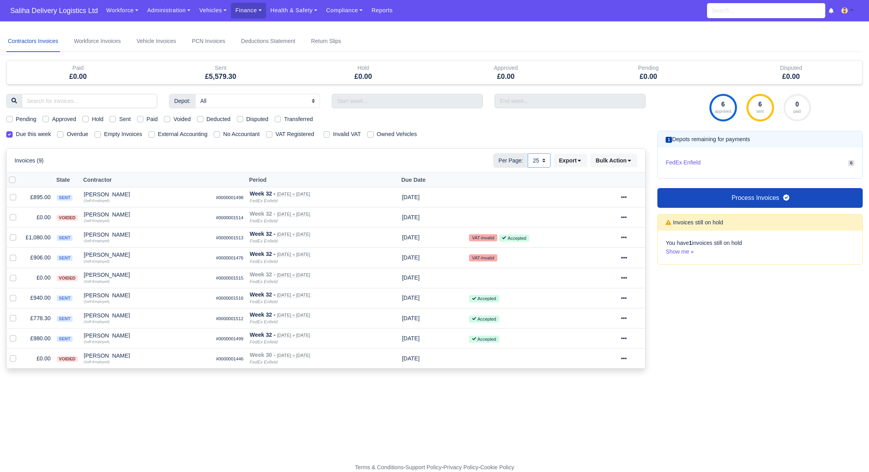
click at [544, 158] on select "10 25 50" at bounding box center [539, 160] width 23 height 14
select select "50"
click at [528, 153] on select "10 25 50" at bounding box center [539, 160] width 23 height 14
click at [119, 117] on label "Sent" at bounding box center [124, 119] width 11 height 9
click at [112, 117] on input "Sent" at bounding box center [113, 118] width 6 height 6
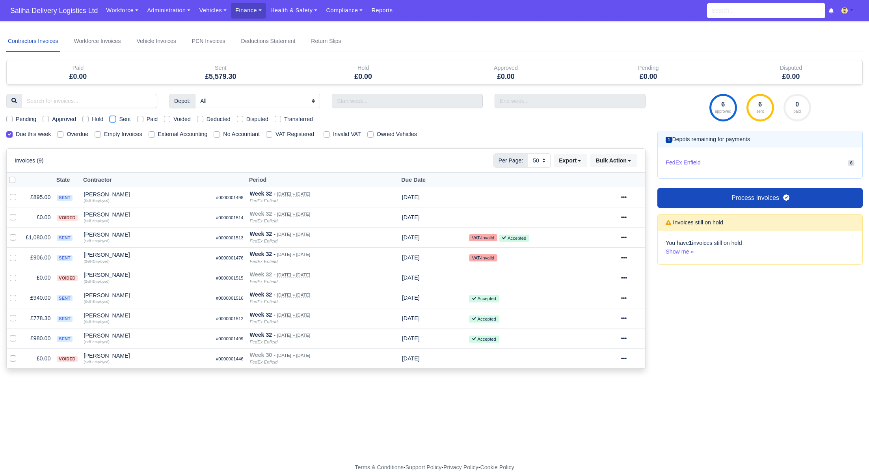
checkbox input "true"
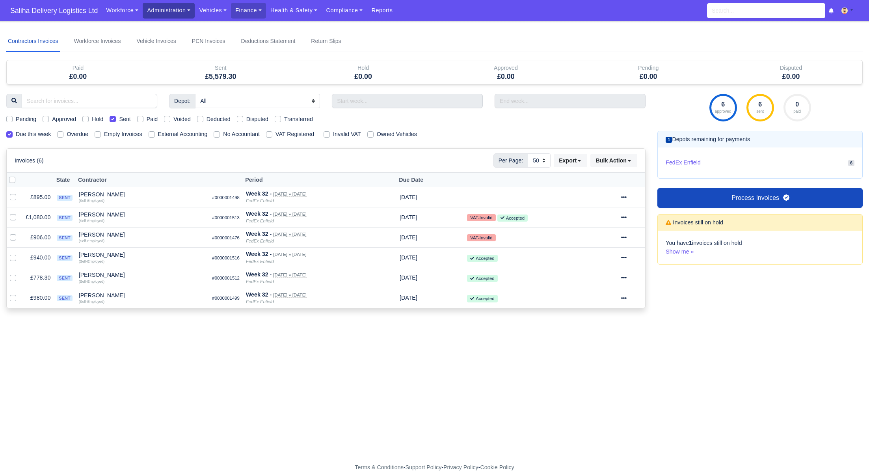
click at [168, 14] on link "Administration" at bounding box center [169, 10] width 52 height 15
click at [171, 49] on link "Operating Centres" at bounding box center [178, 44] width 64 height 17
click at [169, 13] on link "Administration" at bounding box center [169, 10] width 52 height 15
click at [171, 61] on link "Management" at bounding box center [178, 60] width 64 height 17
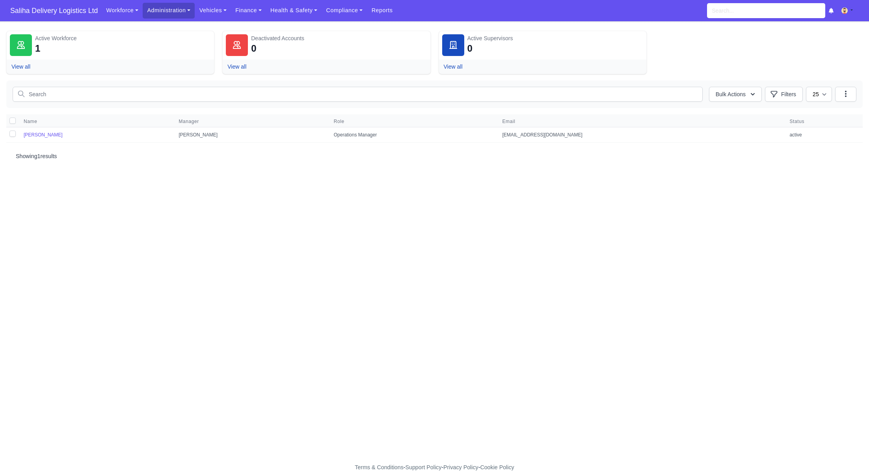
click at [52, 137] on td "[PERSON_NAME]" at bounding box center [96, 134] width 155 height 15
click at [52, 136] on link "[PERSON_NAME]" at bounding box center [43, 135] width 39 height 6
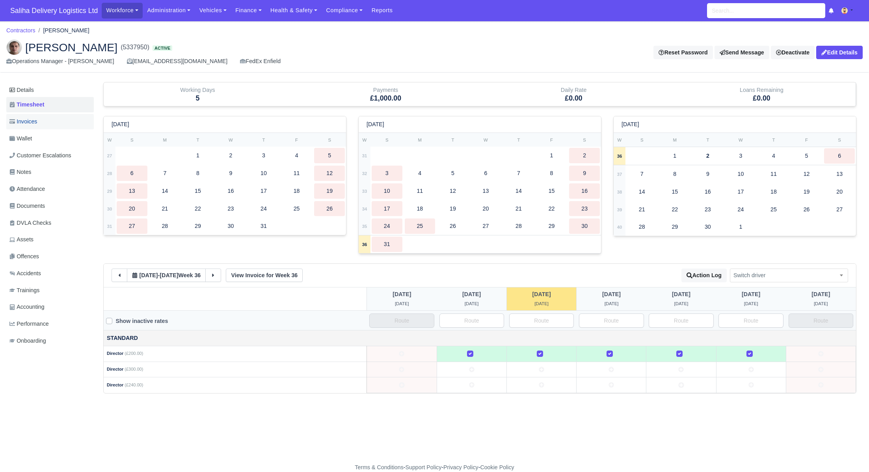
click at [41, 123] on link "Invoices" at bounding box center [50, 121] width 88 height 15
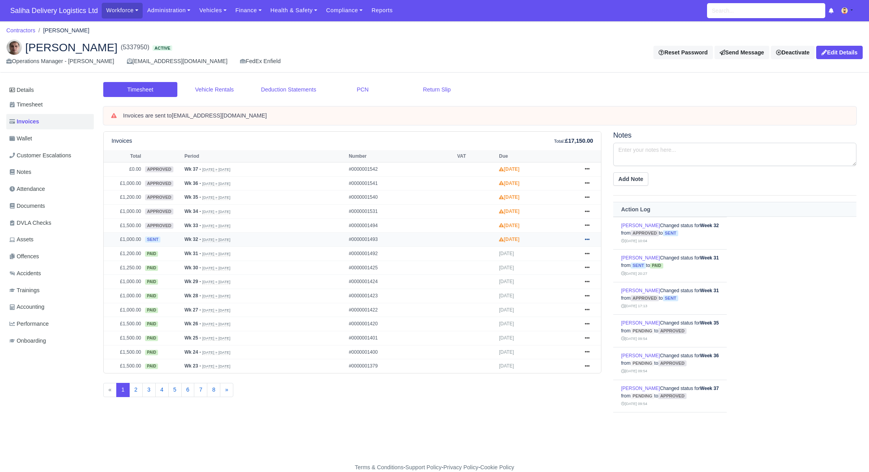
click at [588, 239] on icon at bounding box center [587, 240] width 5 height 2
click at [548, 283] on link "Pay" at bounding box center [557, 287] width 70 height 17
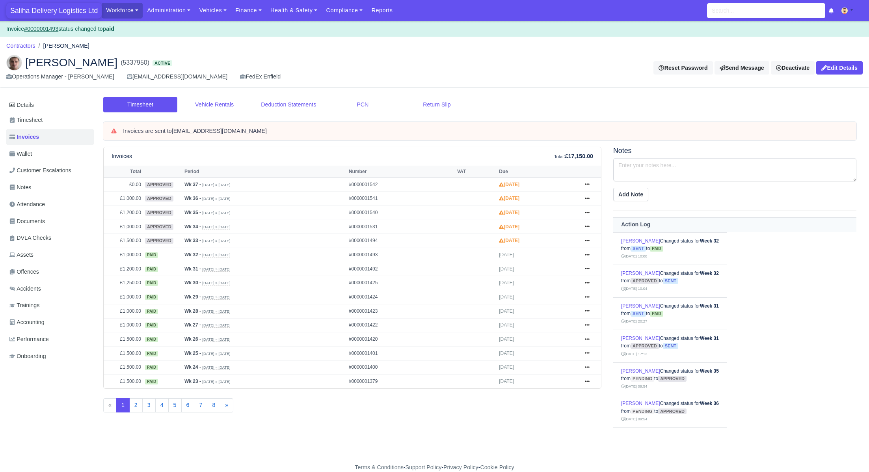
click at [47, 12] on span "Saliha Delivery Logistics Ltd" at bounding box center [53, 11] width 95 height 16
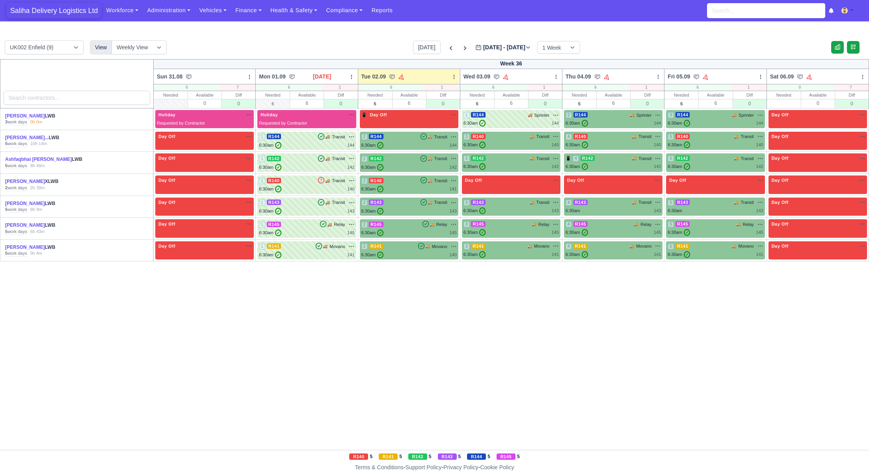
click at [60, 11] on span "Saliha Delivery Logistics Ltd" at bounding box center [53, 11] width 95 height 16
click at [52, 14] on span "Saliha Delivery Logistics Ltd" at bounding box center [53, 11] width 95 height 16
